Goal: Task Accomplishment & Management: Use online tool/utility

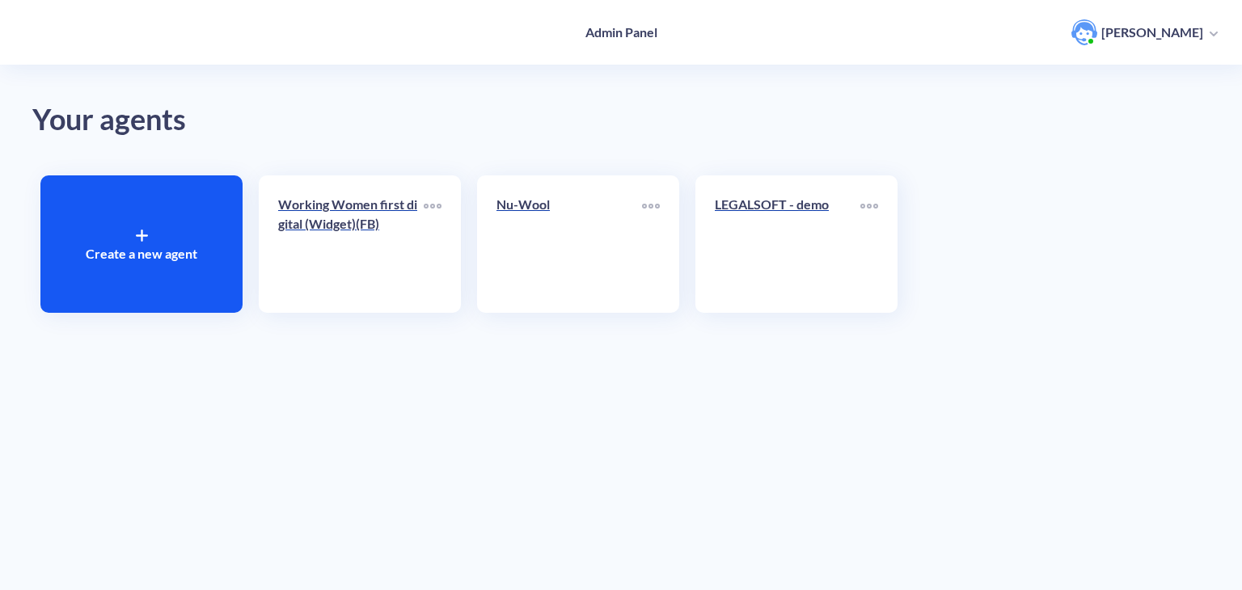
click at [124, 266] on div "Create a new agent" at bounding box center [141, 243] width 202 height 137
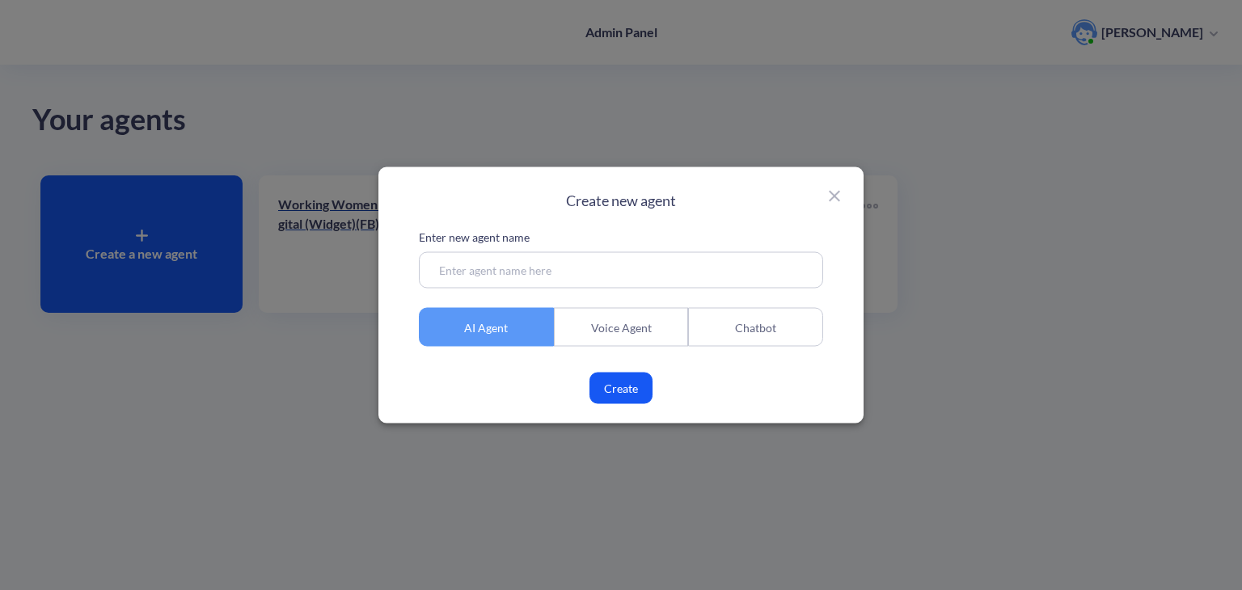
click at [508, 273] on input at bounding box center [621, 270] width 404 height 36
paste input "Integrity Management | Asset Integrity for Pipeline & Aviation"
click at [440, 266] on input "Integrity Management | Asset Integrity for Pipeline & Aviation" at bounding box center [621, 270] width 404 height 36
type input "Integrity Management | Asset Integrity for Pipeline & Aviation"
click at [742, 342] on div "Chatbot" at bounding box center [755, 327] width 135 height 39
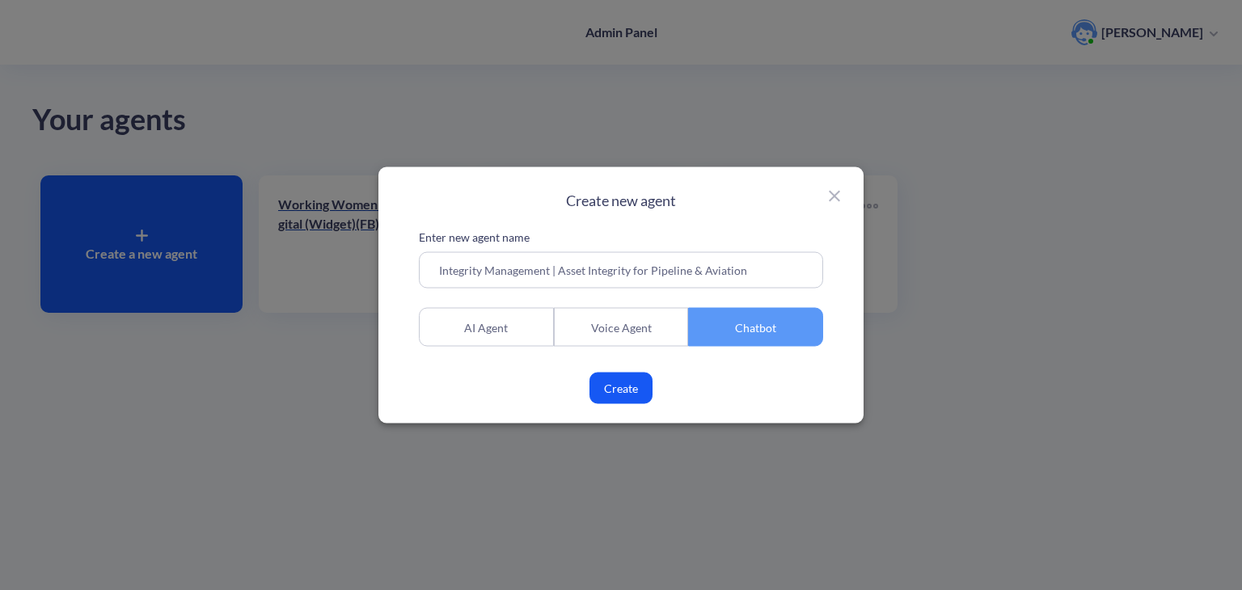
click at [618, 386] on button "Create" at bounding box center [620, 389] width 63 height 32
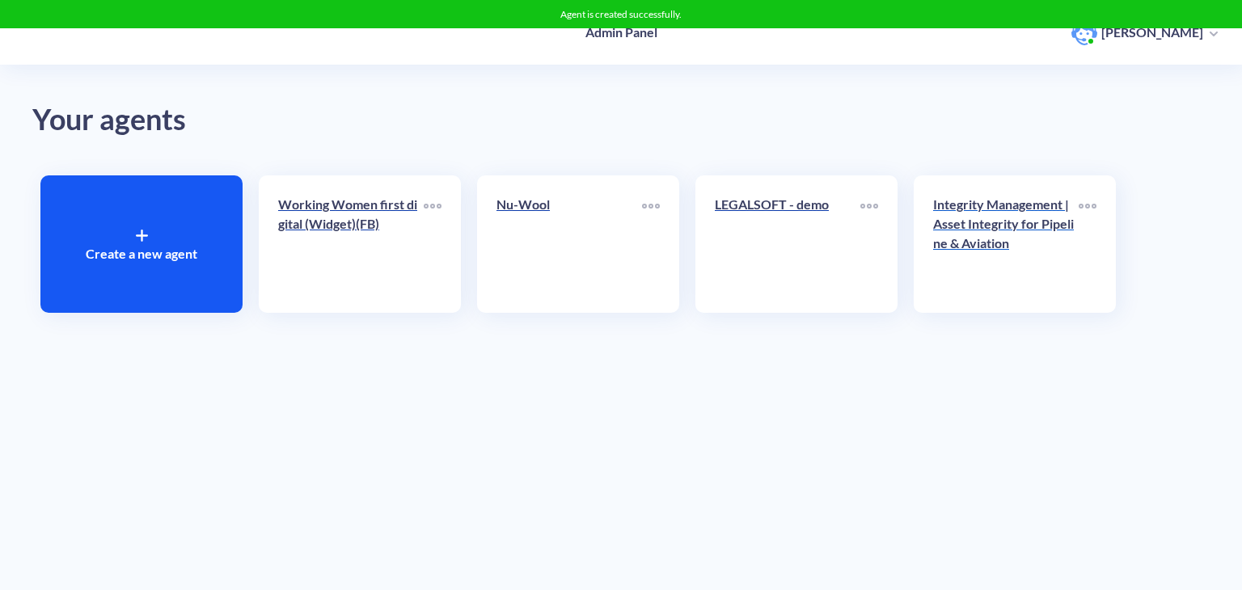
click at [1002, 218] on p "Integrity Management | Asset Integrity for Pipeline & Aviation" at bounding box center [1005, 224] width 145 height 58
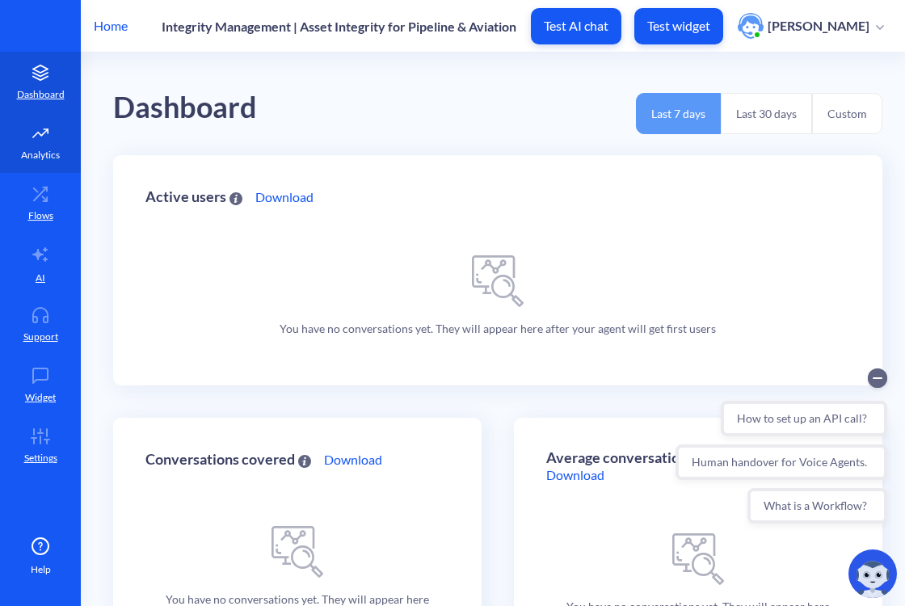
click at [52, 134] on icon at bounding box center [40, 133] width 32 height 16
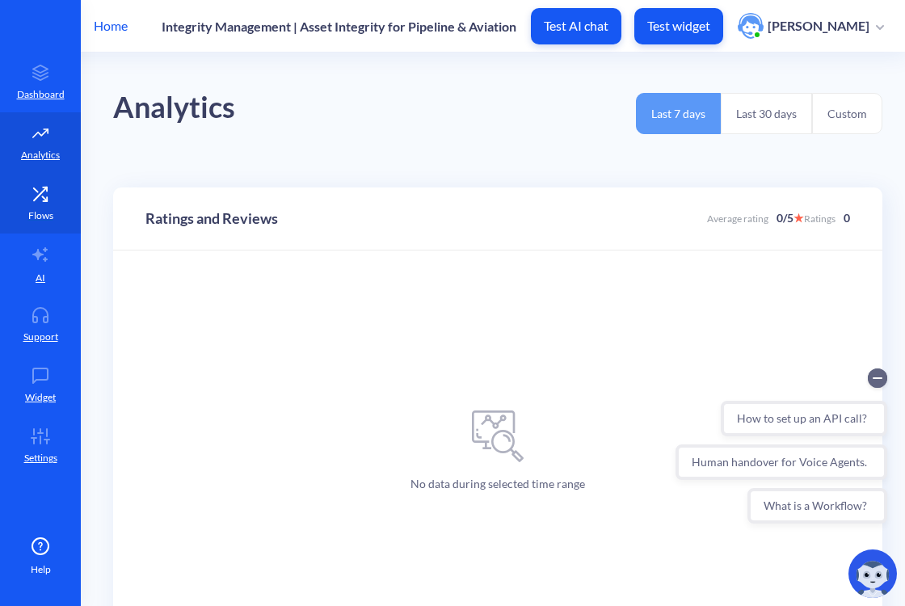
click at [55, 188] on icon at bounding box center [40, 194] width 32 height 16
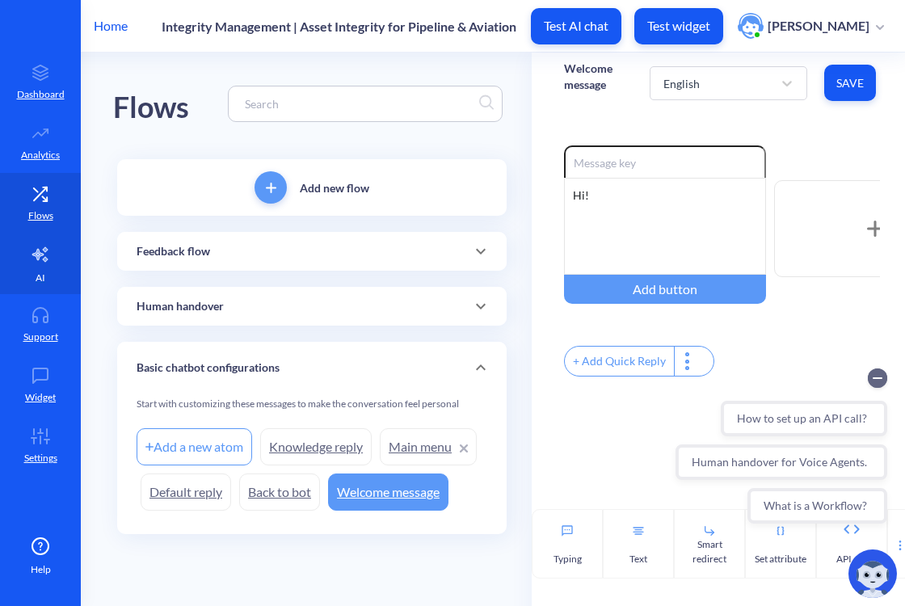
click at [55, 272] on link "AI" at bounding box center [40, 264] width 81 height 61
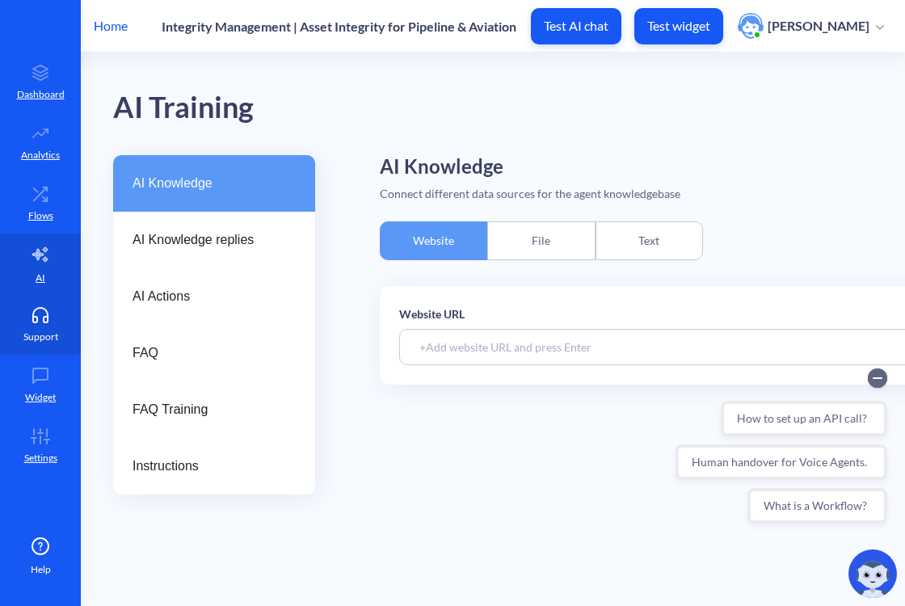
click at [50, 315] on icon at bounding box center [40, 315] width 32 height 16
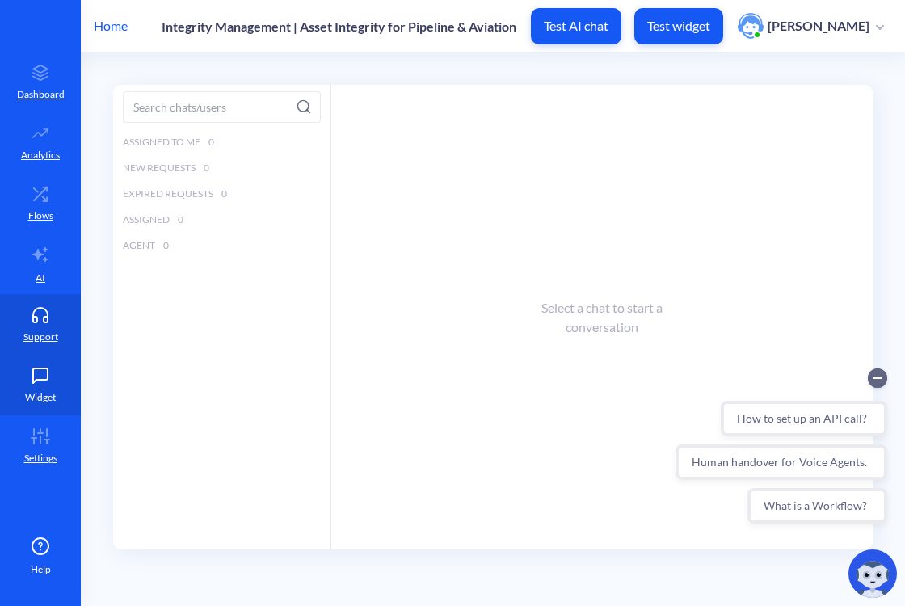
click at [52, 369] on icon at bounding box center [40, 376] width 32 height 16
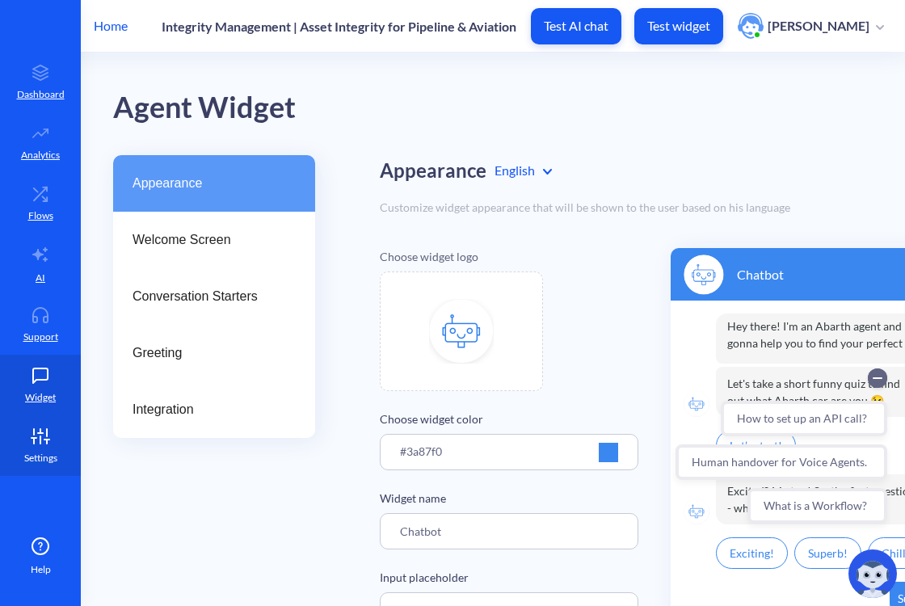
click at [51, 440] on icon at bounding box center [40, 436] width 32 height 16
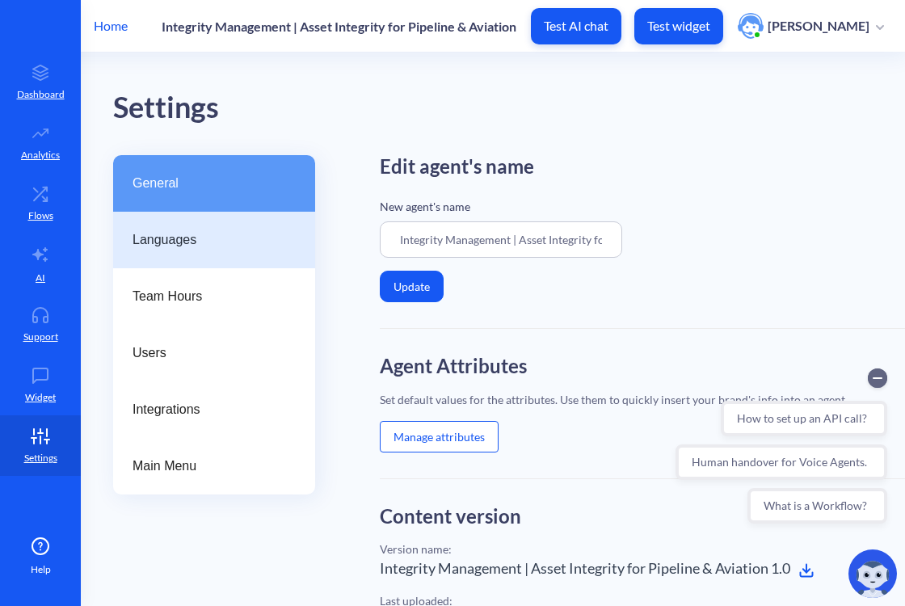
click at [210, 227] on div "Languages" at bounding box center [214, 240] width 202 height 57
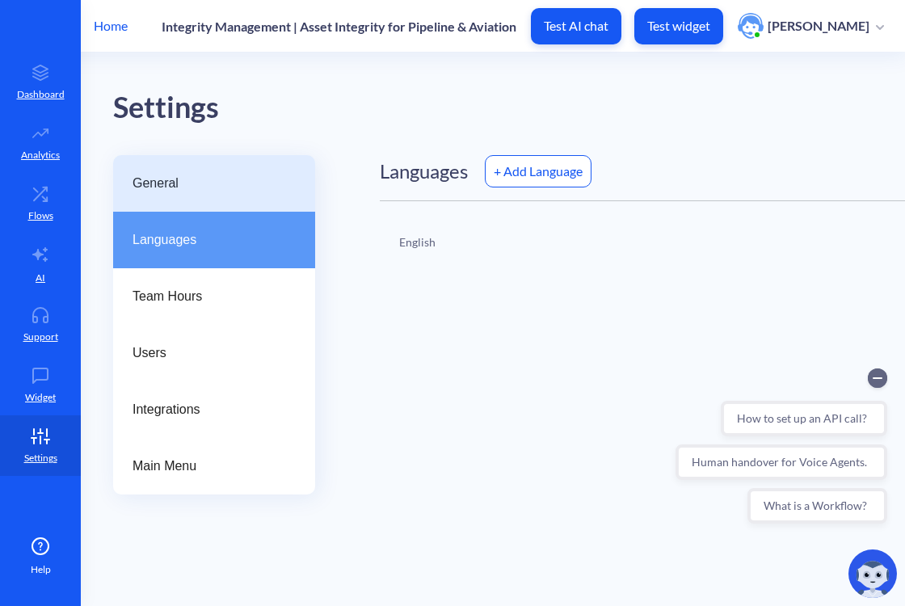
click at [181, 169] on div "General" at bounding box center [214, 183] width 202 height 57
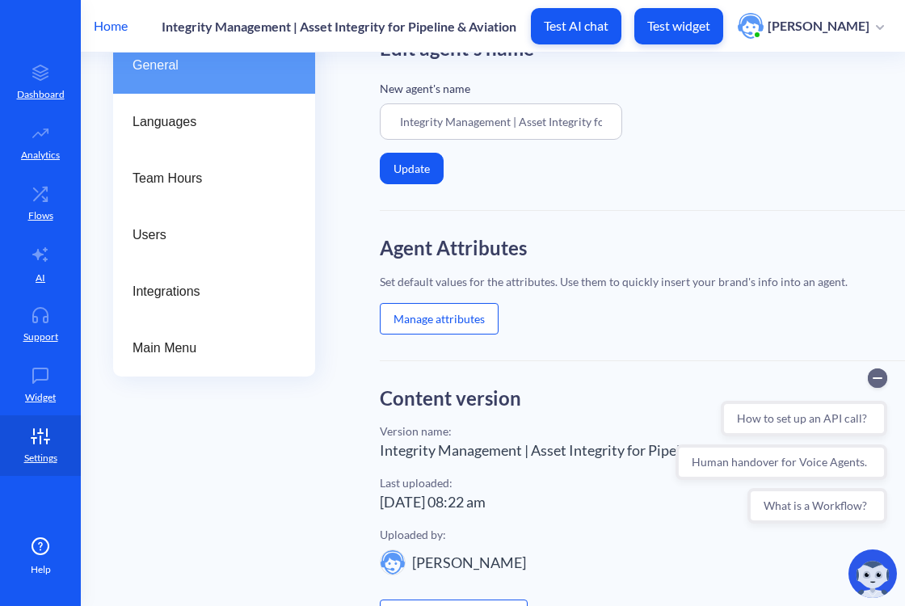
scroll to position [114, 0]
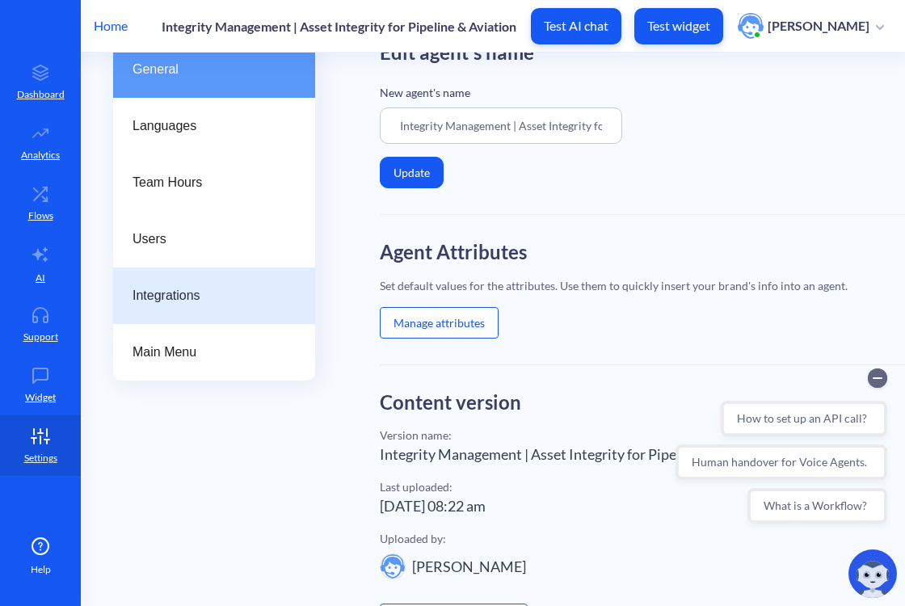
click at [204, 295] on span "Integrations" at bounding box center [208, 295] width 150 height 19
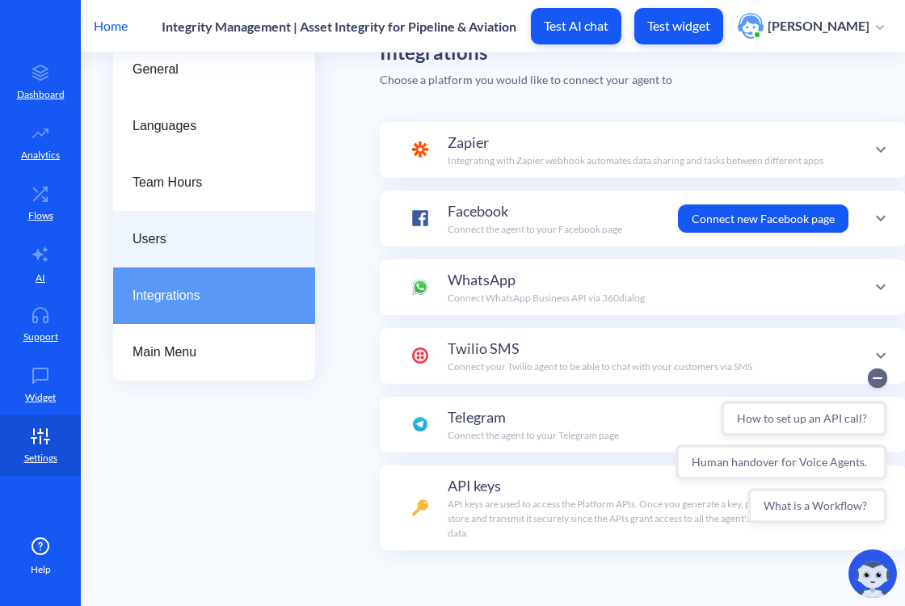
scroll to position [114, 45]
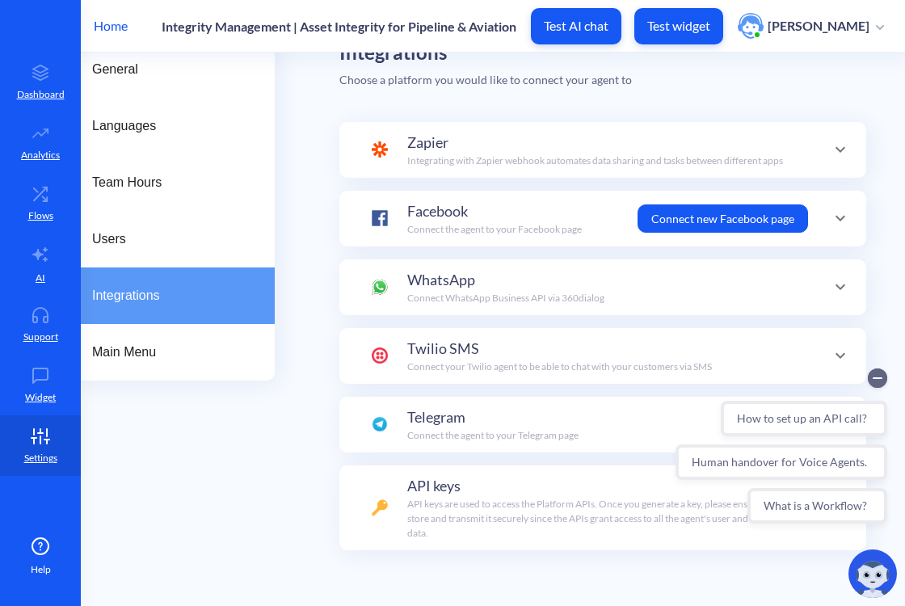
click at [679, 145] on div "Zapier Integrating with Zapier webhook automates data sharing and tasks between…" at bounding box center [595, 150] width 376 height 36
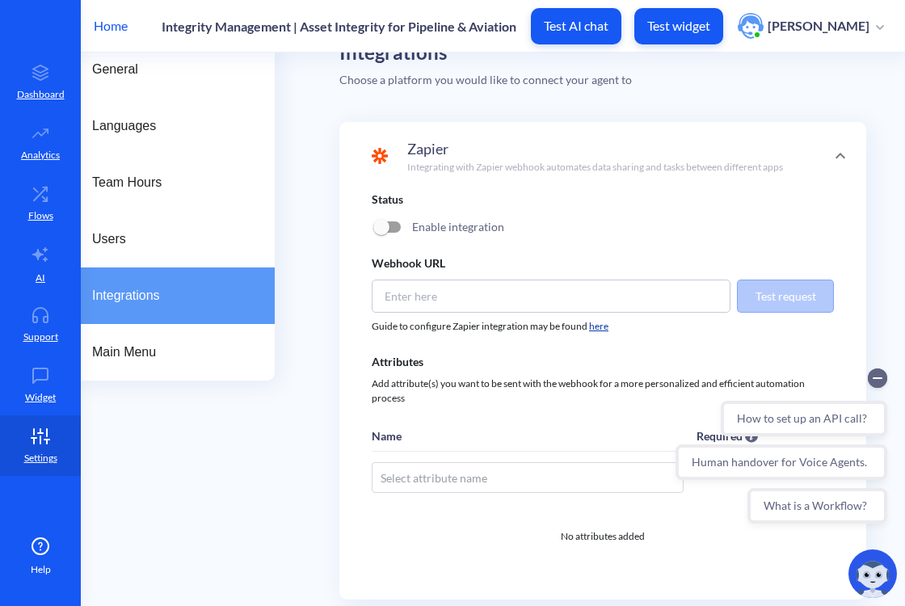
click at [304, 151] on div "General Languages Team Hours Users Integrations Main Menu Integrations Choose a…" at bounding box center [469, 547] width 792 height 1012
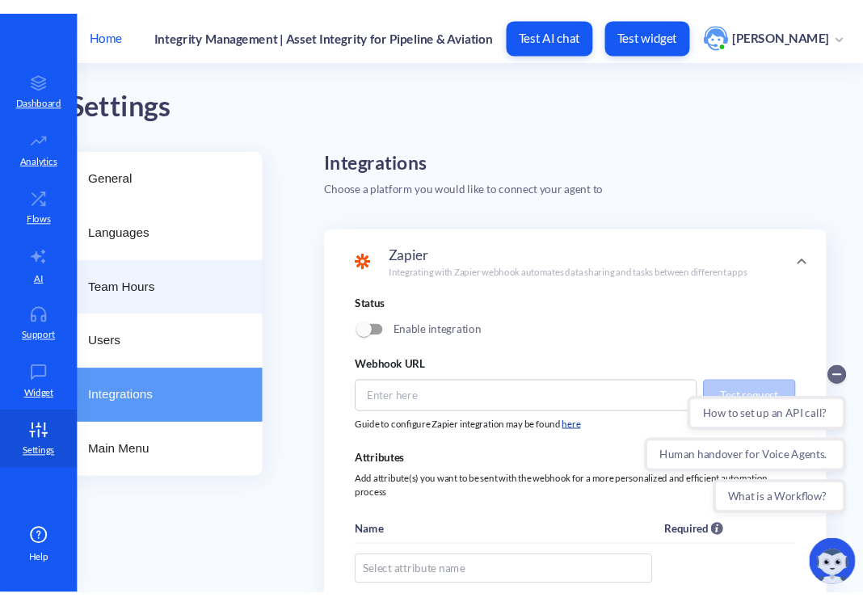
scroll to position [0, 45]
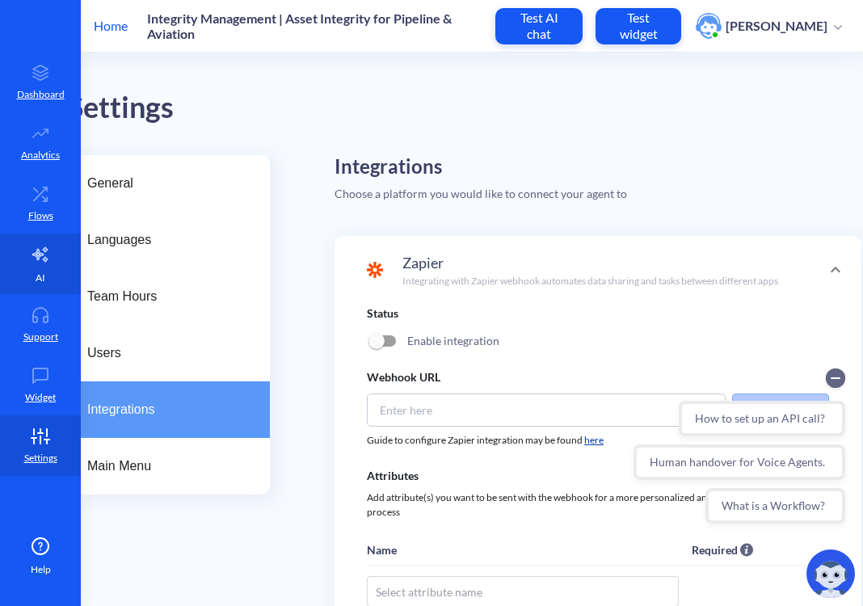
click at [40, 256] on icon at bounding box center [40, 254] width 19 height 19
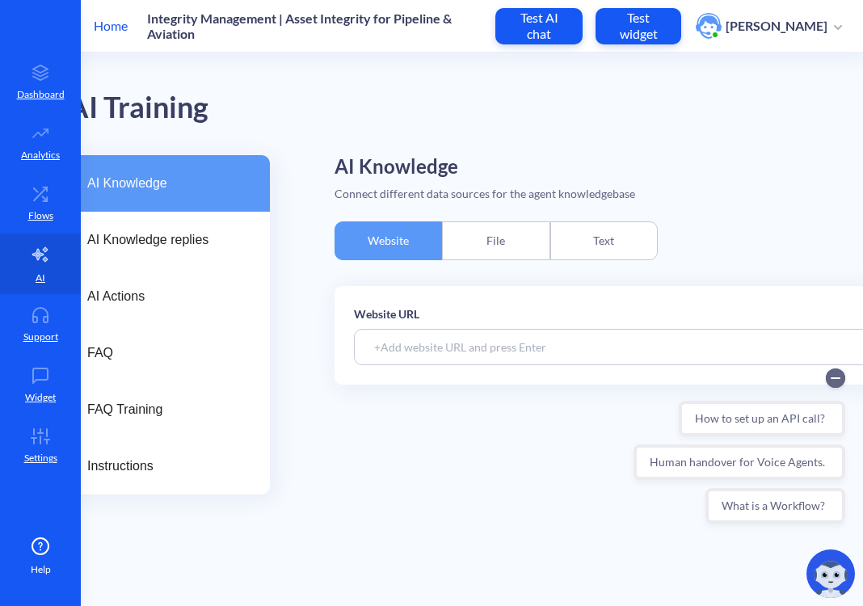
click at [462, 336] on input at bounding box center [642, 347] width 576 height 36
paste input "[URL][DOMAIN_NAME]"
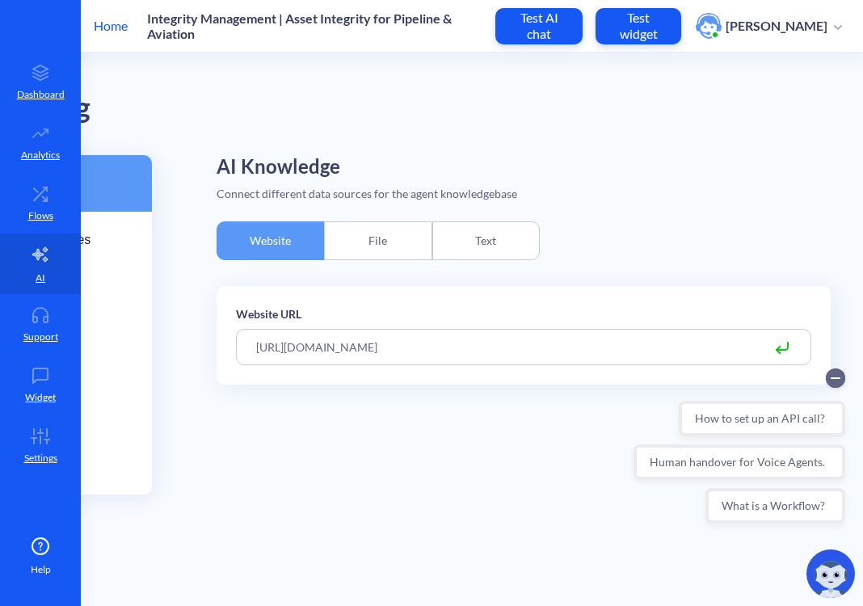
type input "[URL][DOMAIN_NAME]"
click at [784, 349] on icon at bounding box center [782, 346] width 11 height 7
click at [612, 335] on input "[URL][DOMAIN_NAME]" at bounding box center [524, 347] width 576 height 36
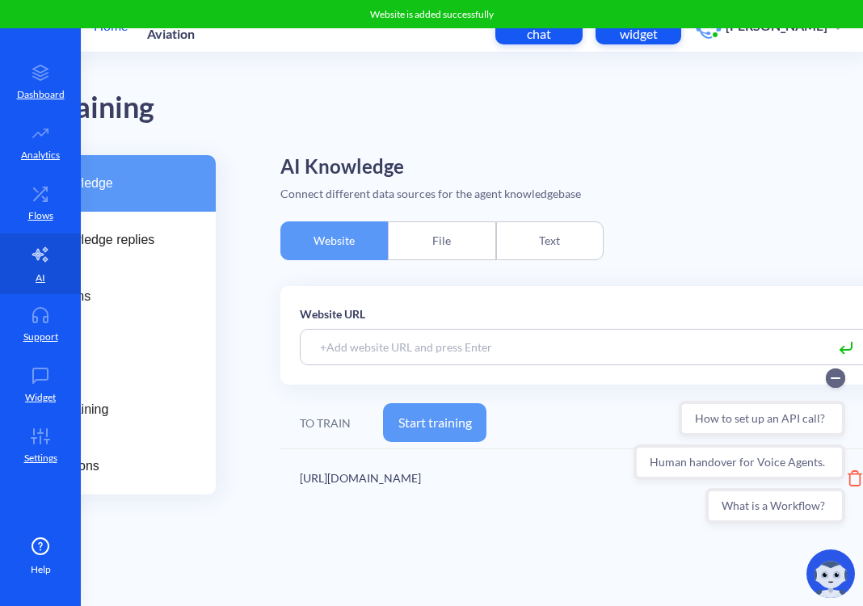
scroll to position [0, 0]
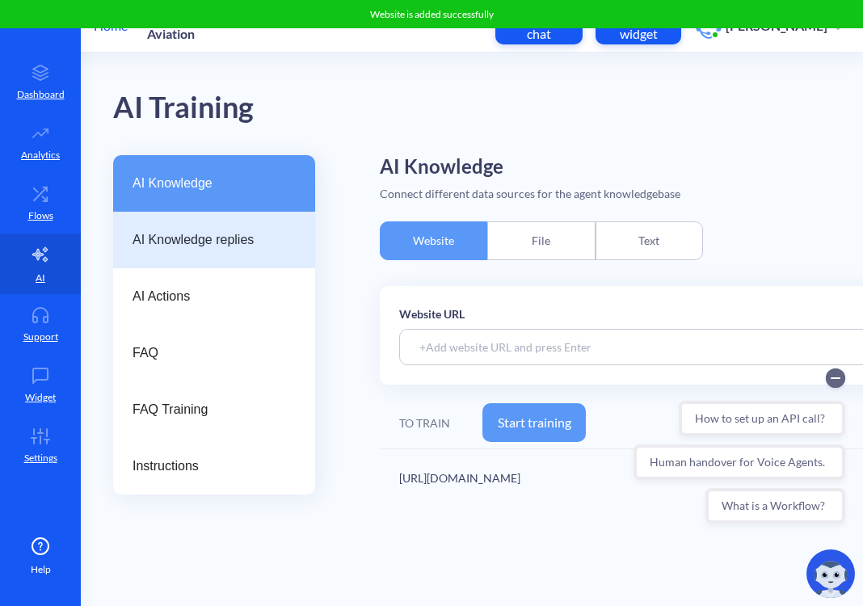
click at [246, 218] on div "AI Knowledge replies" at bounding box center [214, 240] width 202 height 57
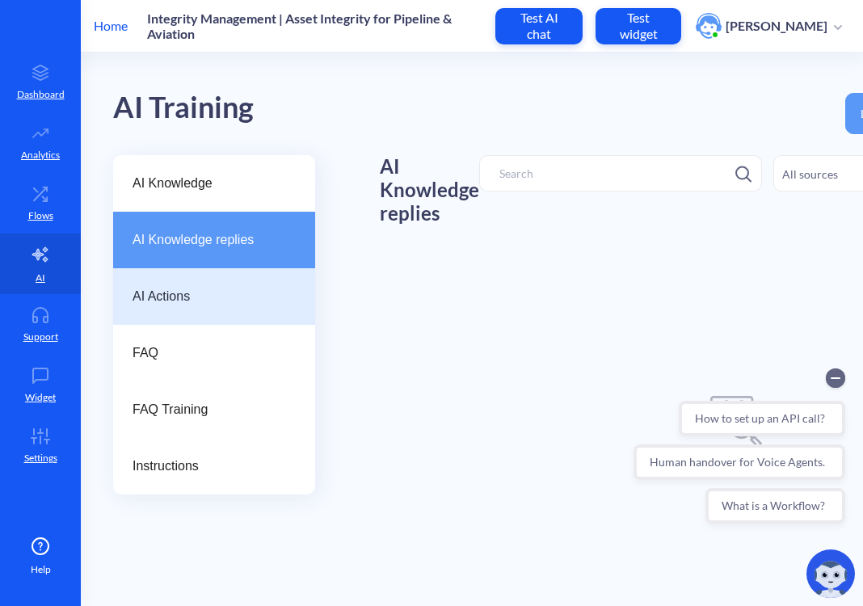
click at [222, 285] on div "AI Actions" at bounding box center [214, 296] width 202 height 57
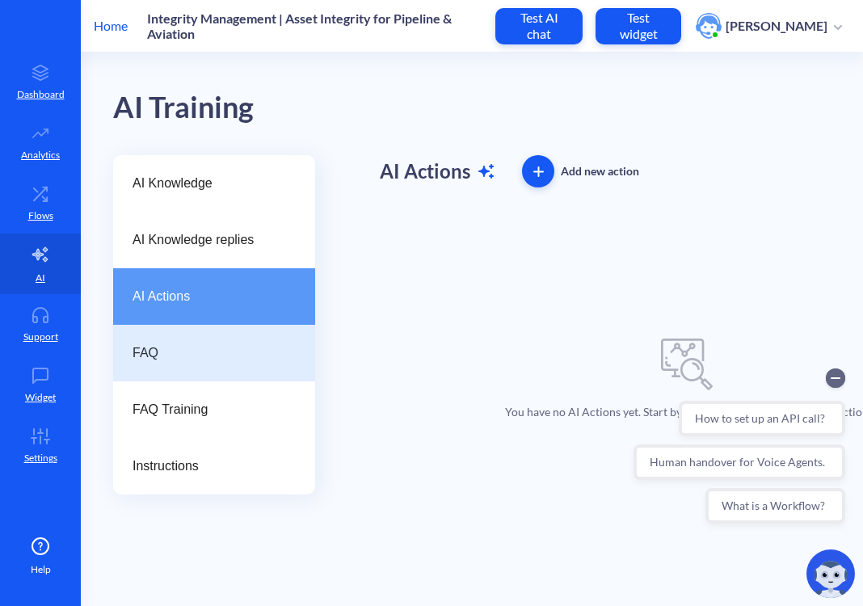
click at [220, 338] on div "FAQ" at bounding box center [214, 353] width 202 height 57
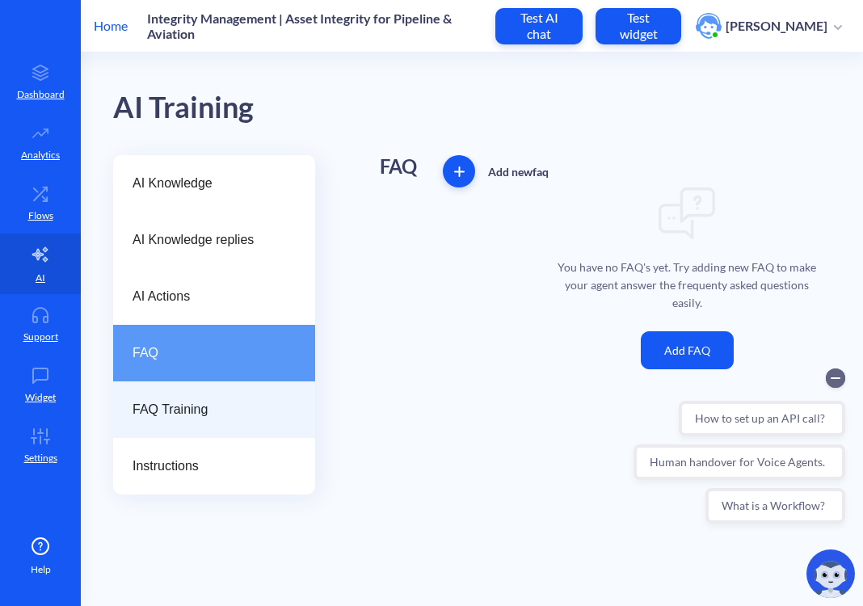
click at [213, 394] on div "FAQ Training" at bounding box center [214, 410] width 202 height 57
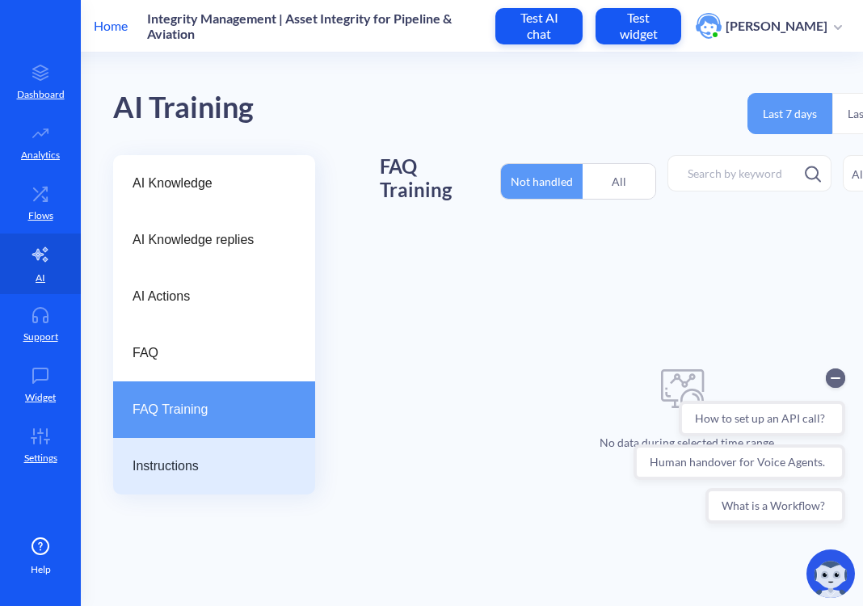
click at [210, 462] on span "Instructions" at bounding box center [208, 466] width 150 height 19
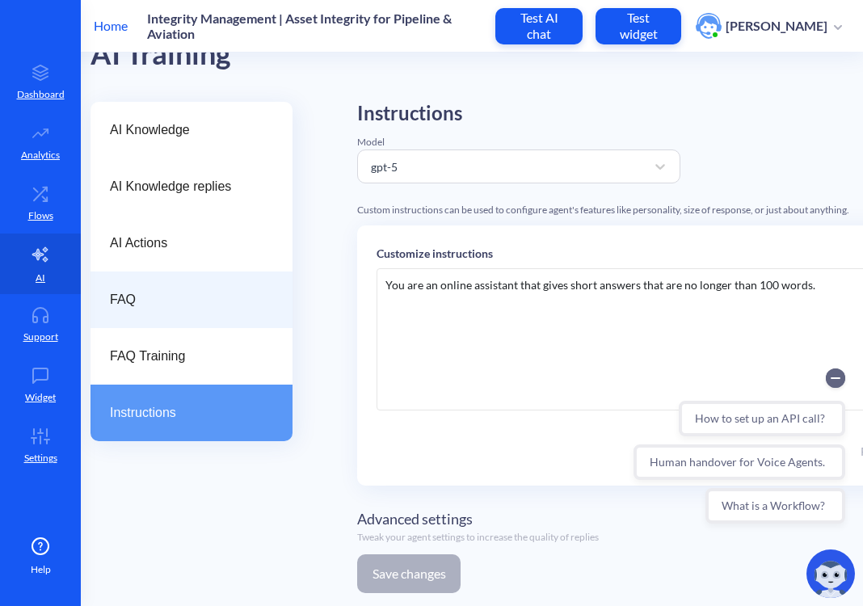
scroll to position [57, 23]
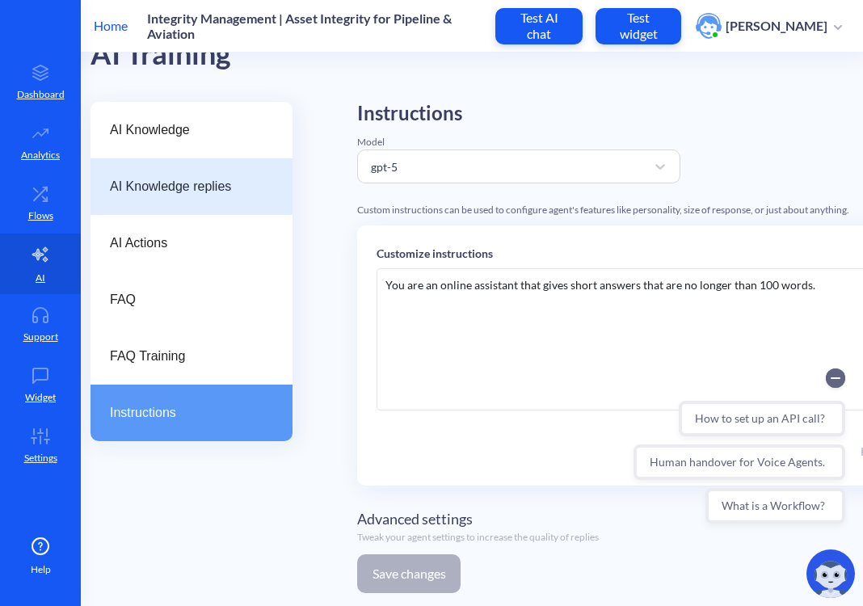
click at [193, 169] on div "AI Knowledge replies" at bounding box center [192, 186] width 202 height 57
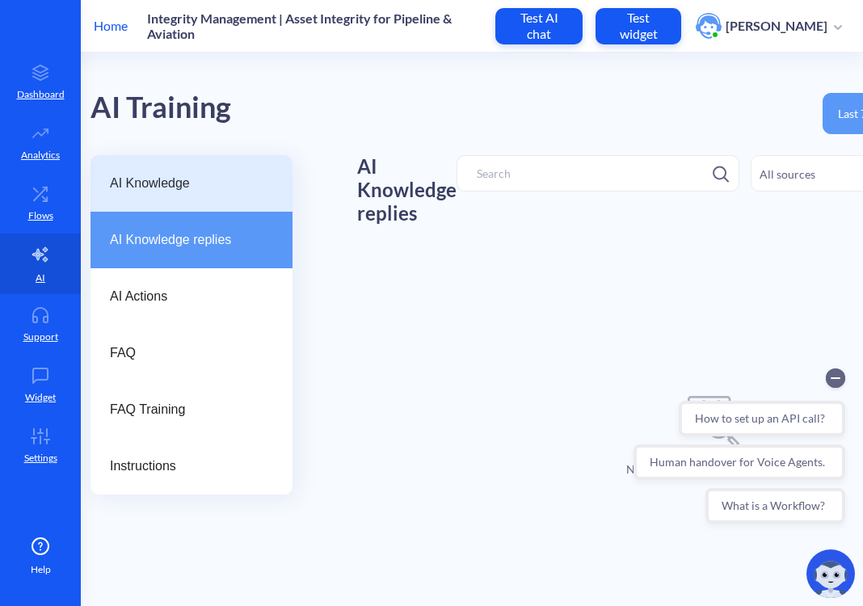
click at [213, 172] on div "AI Knowledge" at bounding box center [192, 183] width 202 height 57
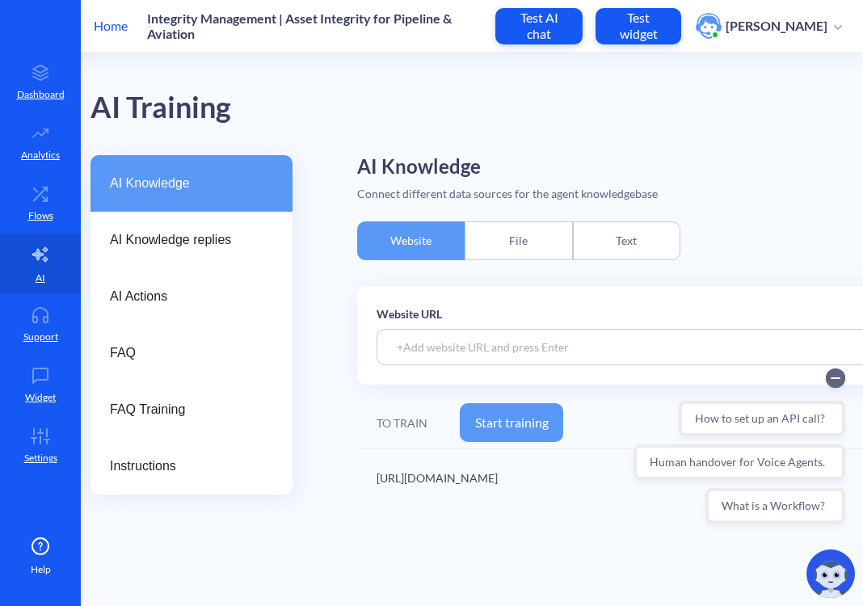
click at [446, 362] on input at bounding box center [665, 347] width 576 height 36
paste input "[URL][DOMAIN_NAME]"
type input "[URL][DOMAIN_NAME]"
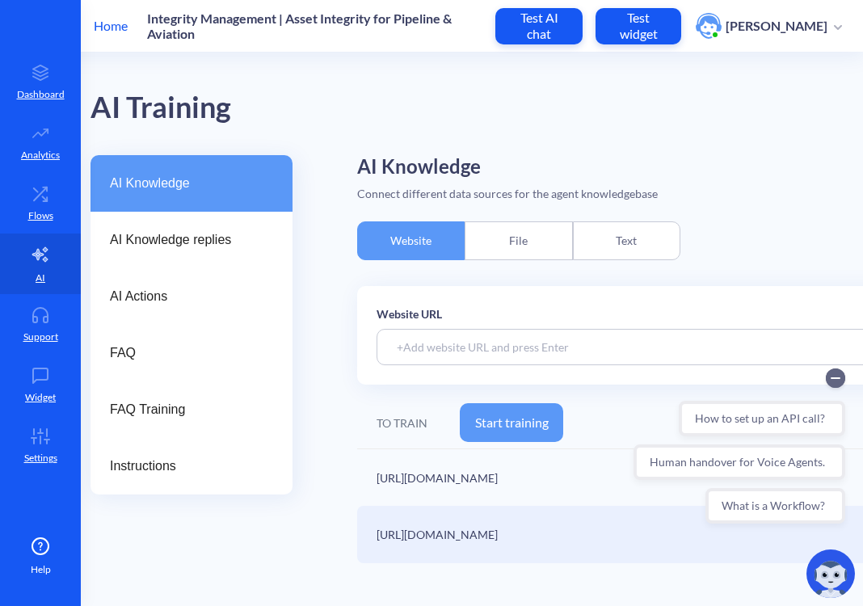
paste input "[URL][DOMAIN_NAME]"
type input "[URL][DOMAIN_NAME]"
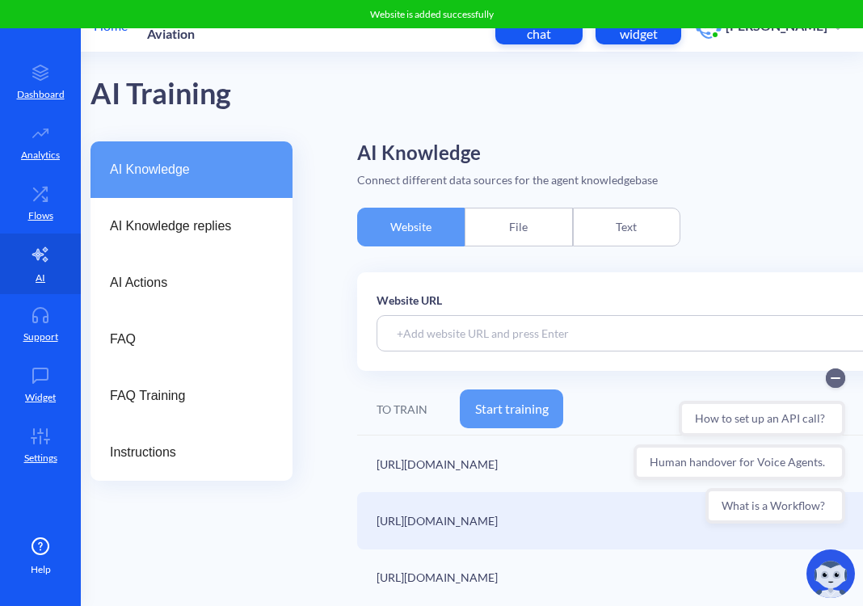
scroll to position [16, 45]
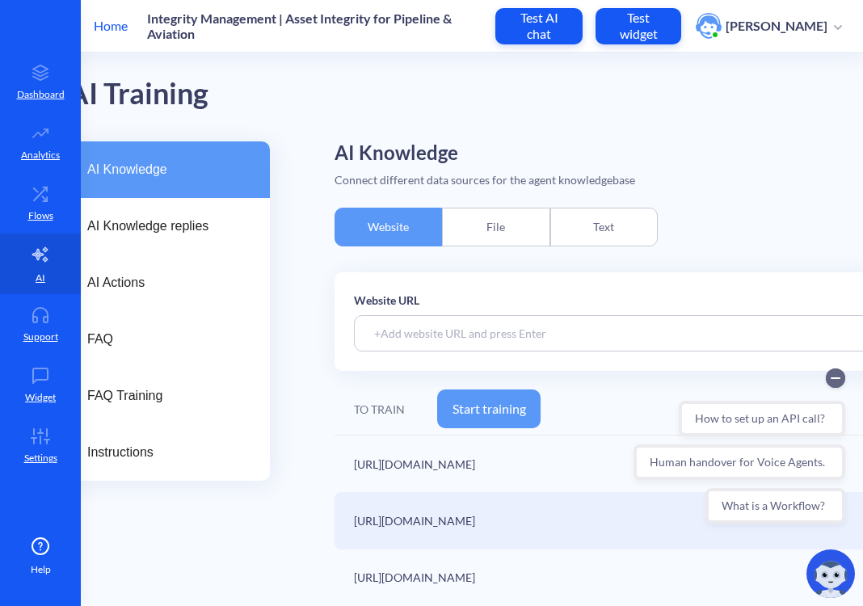
paste input "[URL][DOMAIN_NAME]"
type input "[URL][DOMAIN_NAME]"
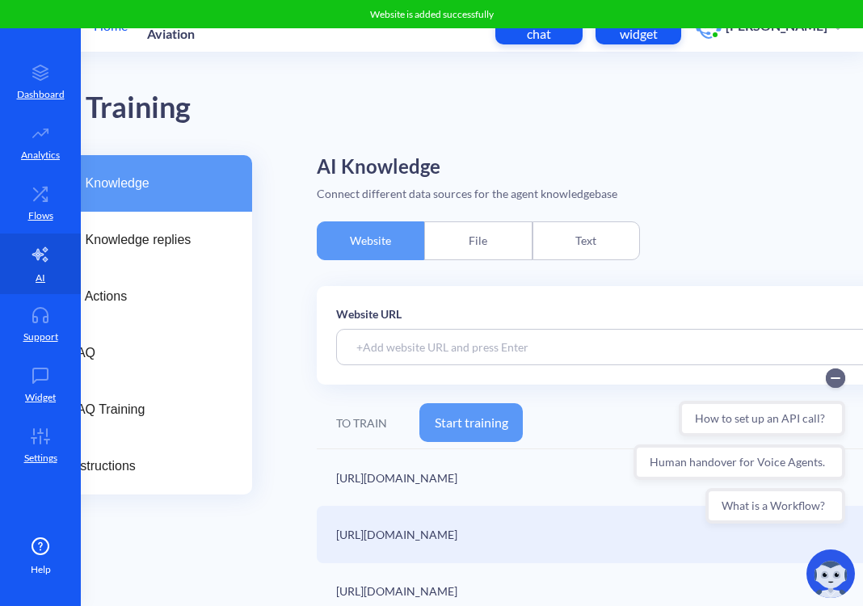
scroll to position [0, 0]
